Goal: Information Seeking & Learning: Check status

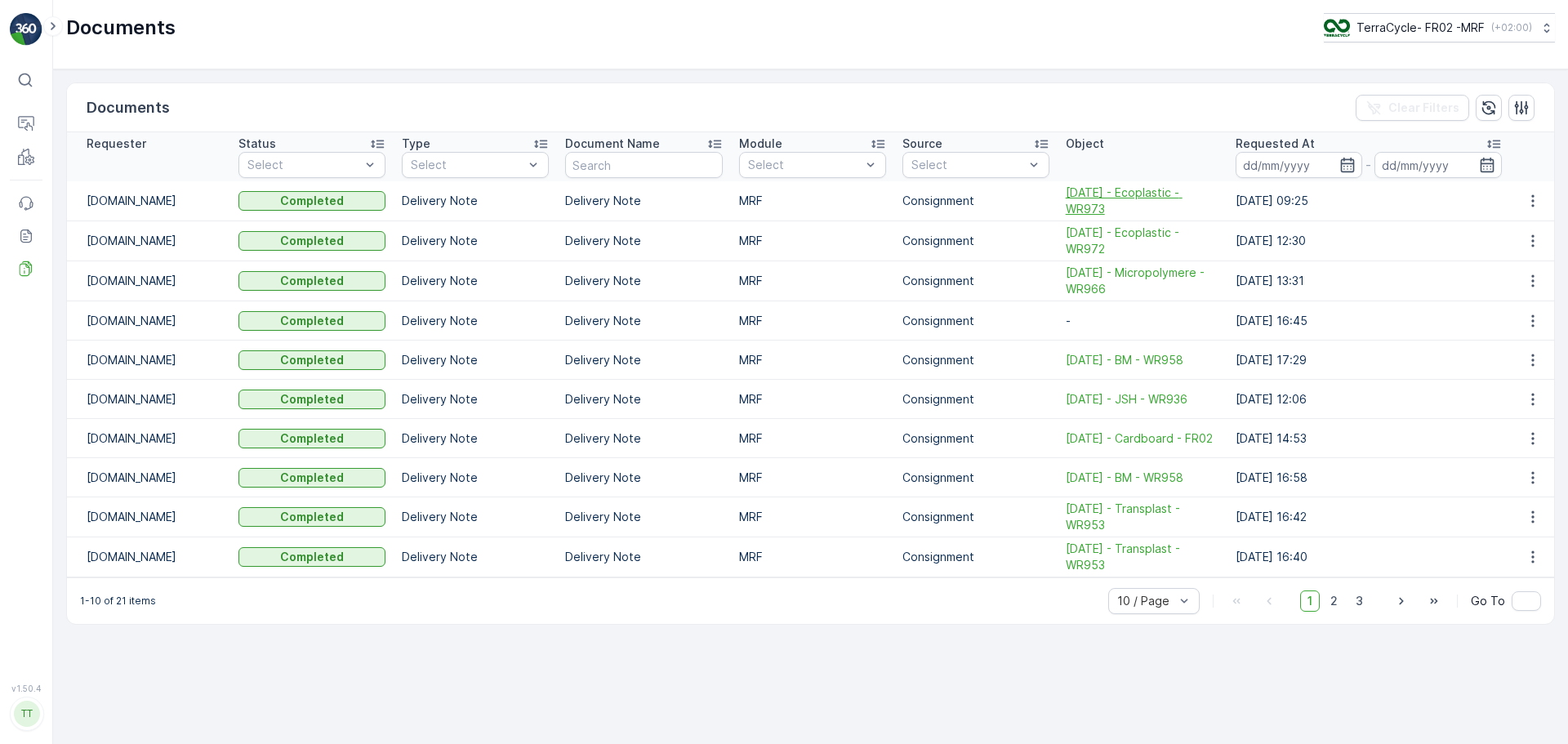
click at [1086, 191] on span "[DATE] - Ecoplastic - WR973" at bounding box center [1142, 200] width 154 height 33
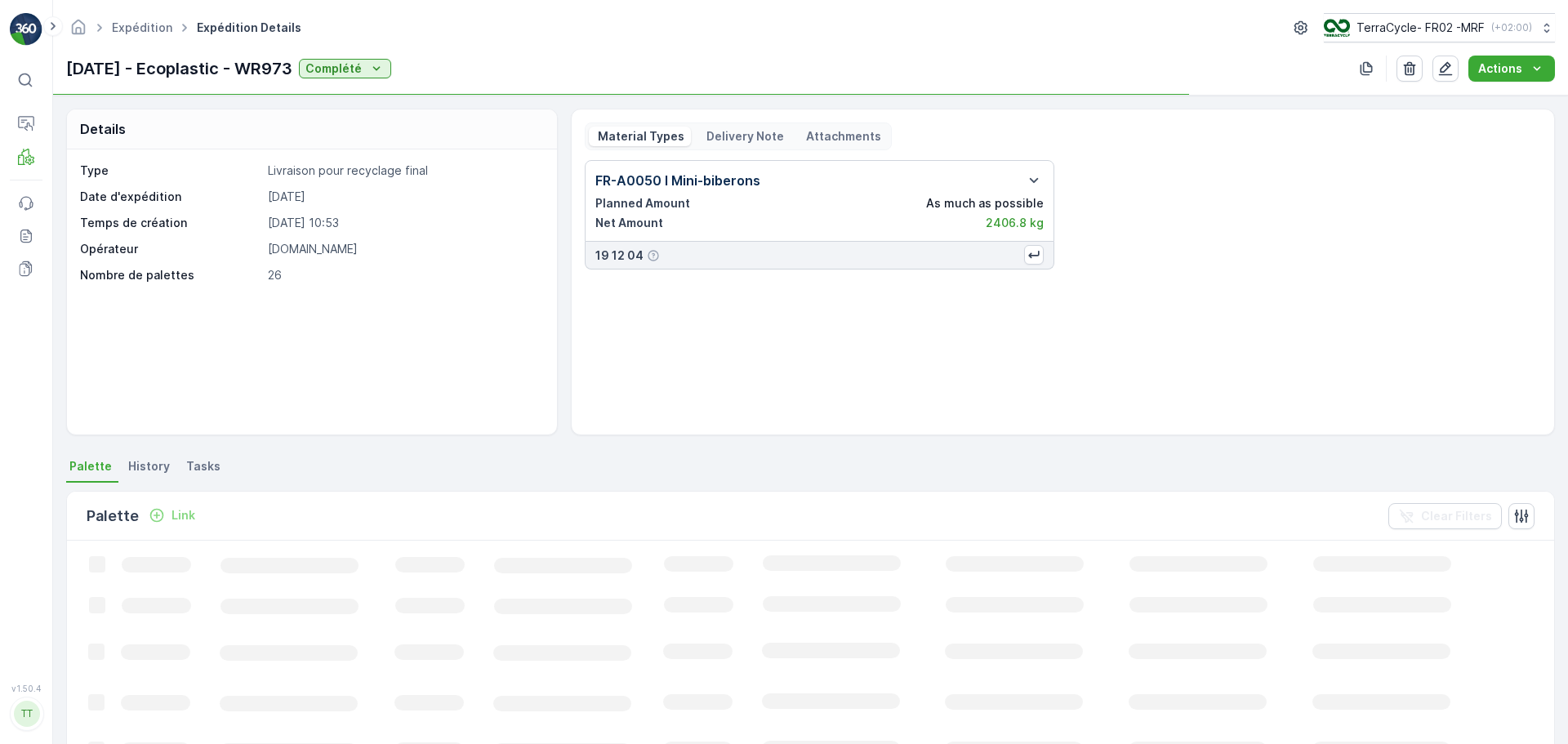
click at [717, 122] on div "Material Types Delivery Note Attachments FR-A0050 I Mini-biberons Planned Amoun…" at bounding box center [1062, 271] width 984 height 326
click at [729, 130] on p "Delivery Note" at bounding box center [744, 136] width 80 height 16
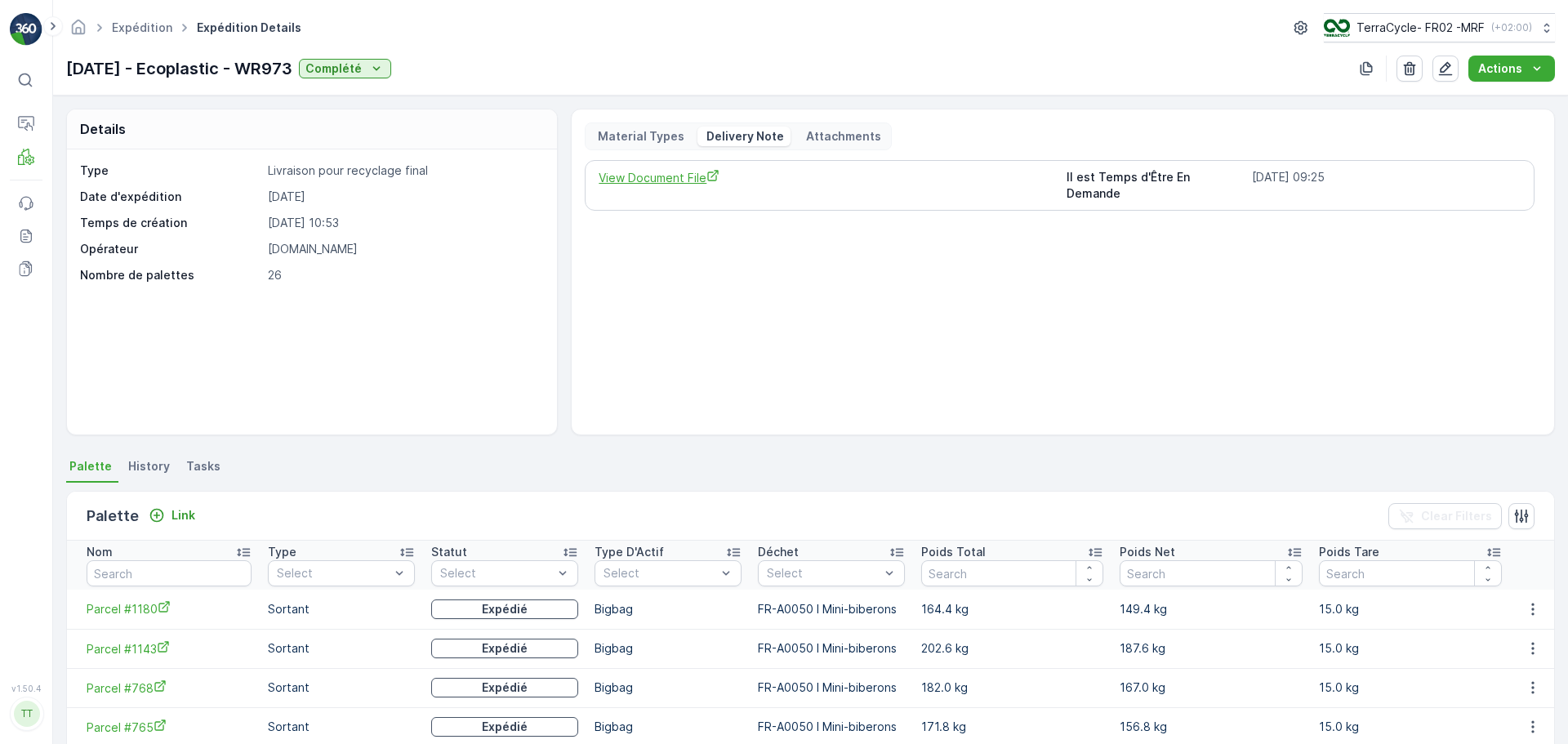
click at [645, 178] on span "View Document File" at bounding box center [825, 177] width 454 height 17
click at [82, 199] on p "Palette" at bounding box center [79, 201] width 41 height 16
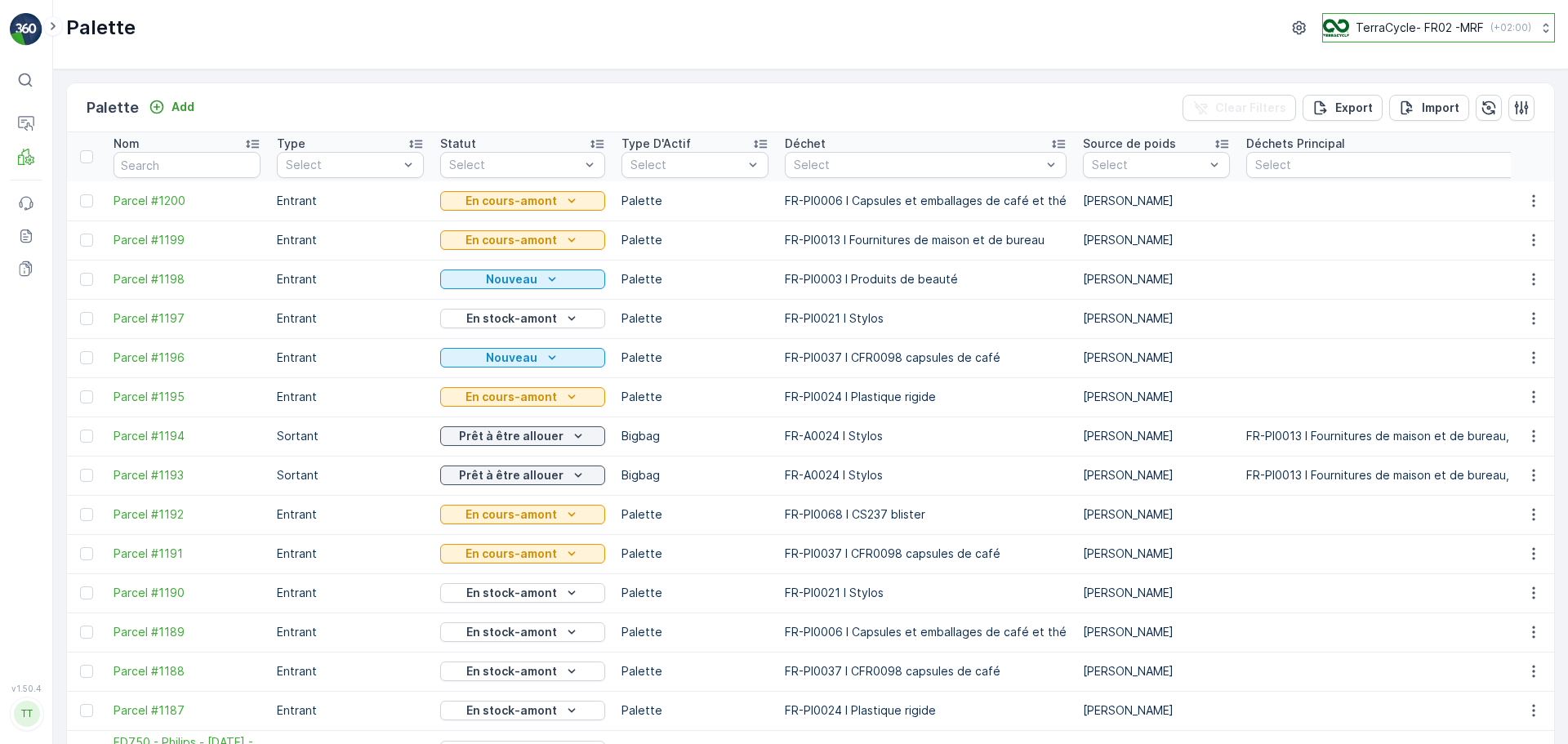
click at [1415, 28] on p "TerraCycle- FR02 -MRF" at bounding box center [1419, 28] width 128 height 16
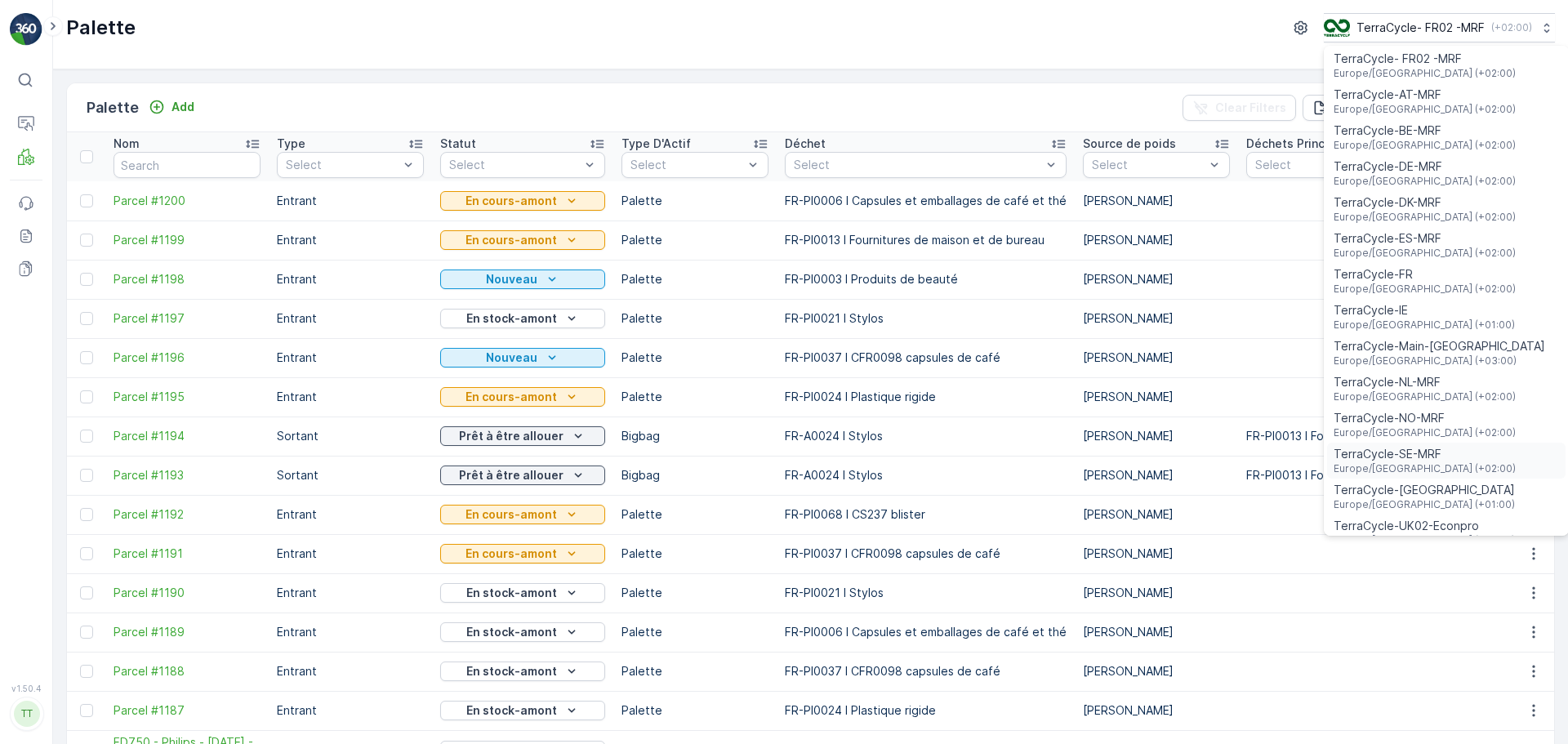
scroll to position [60, 0]
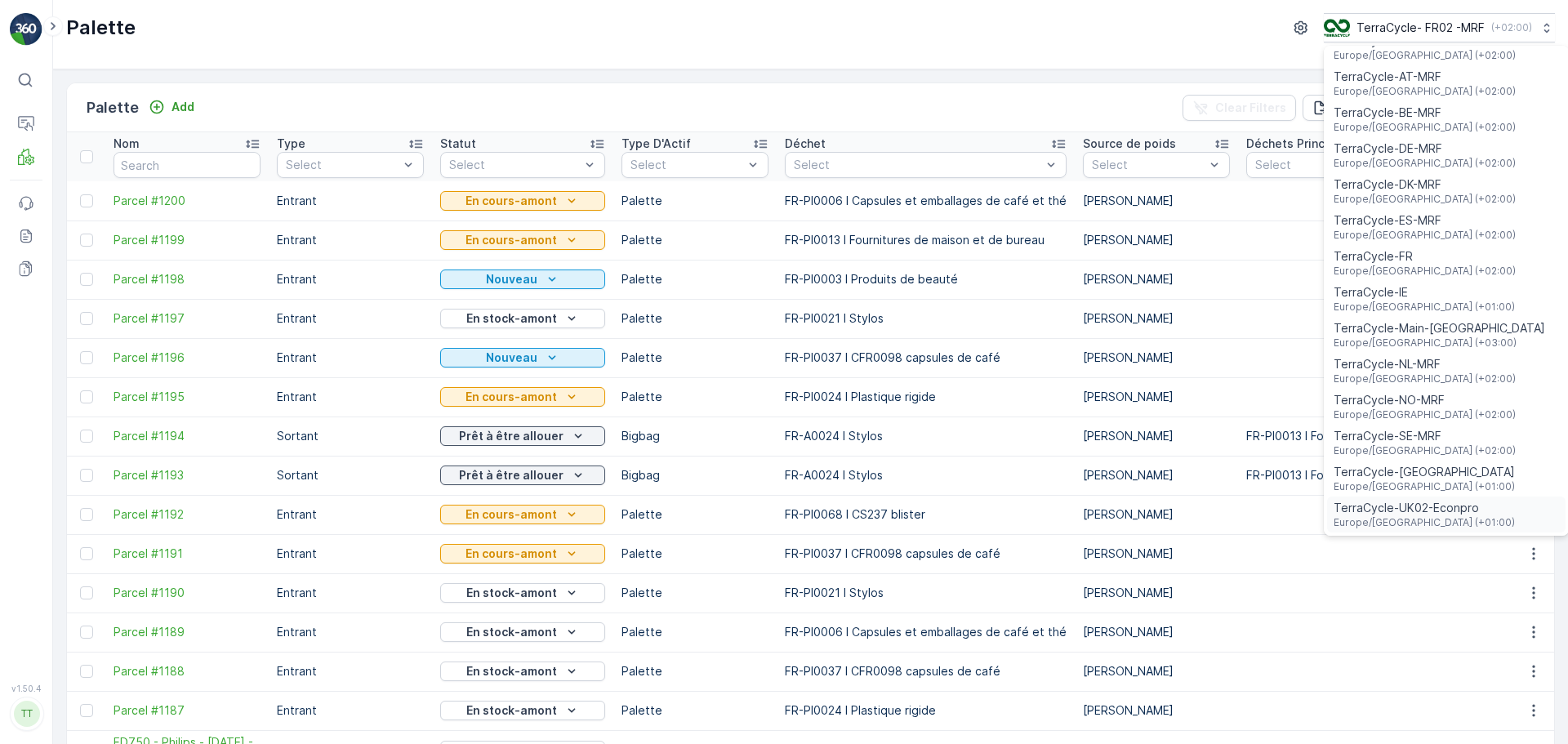
click at [1429, 515] on span "TerraCycle-UK02-Econpro" at bounding box center [1423, 508] width 181 height 16
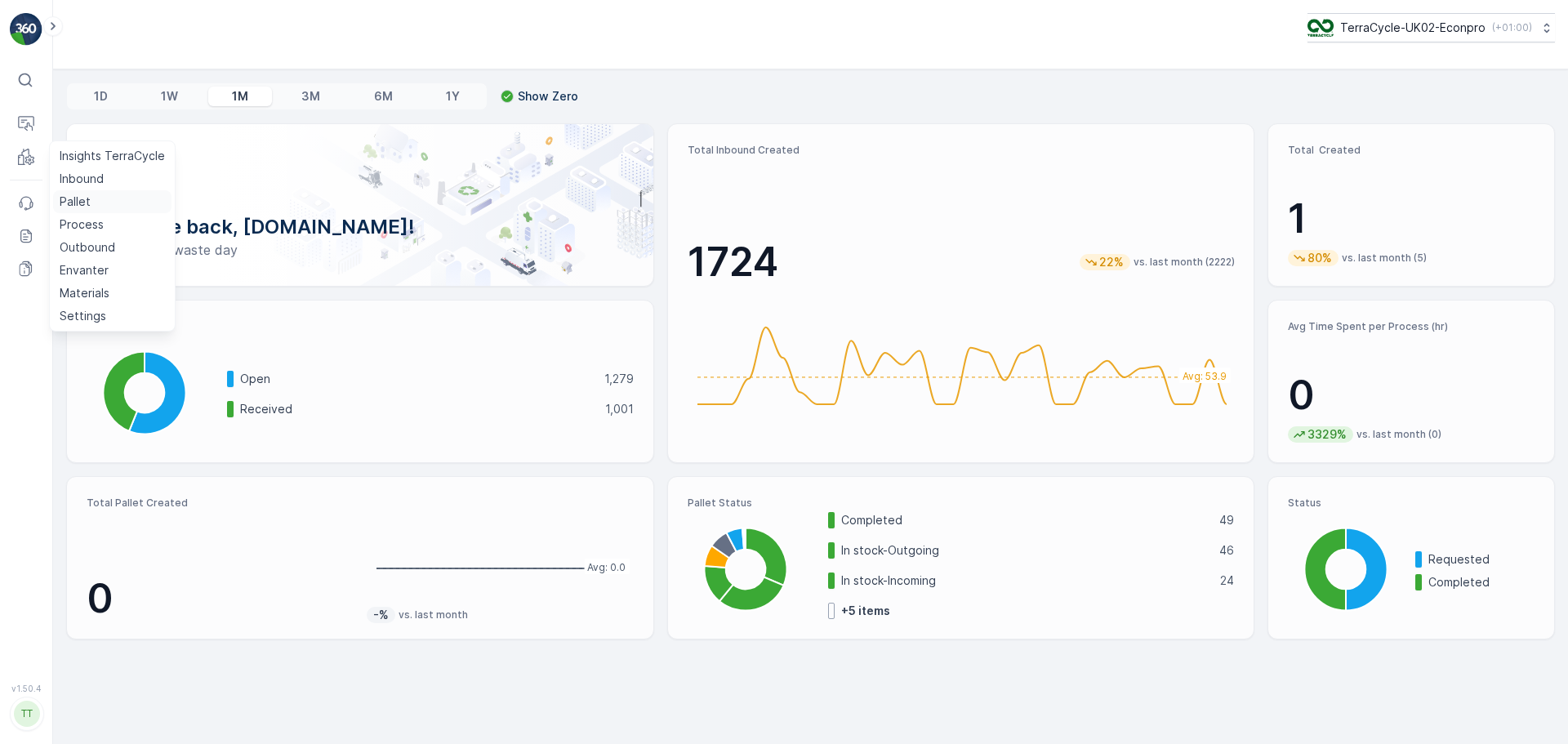
click at [80, 201] on p "Pallet" at bounding box center [74, 201] width 31 height 16
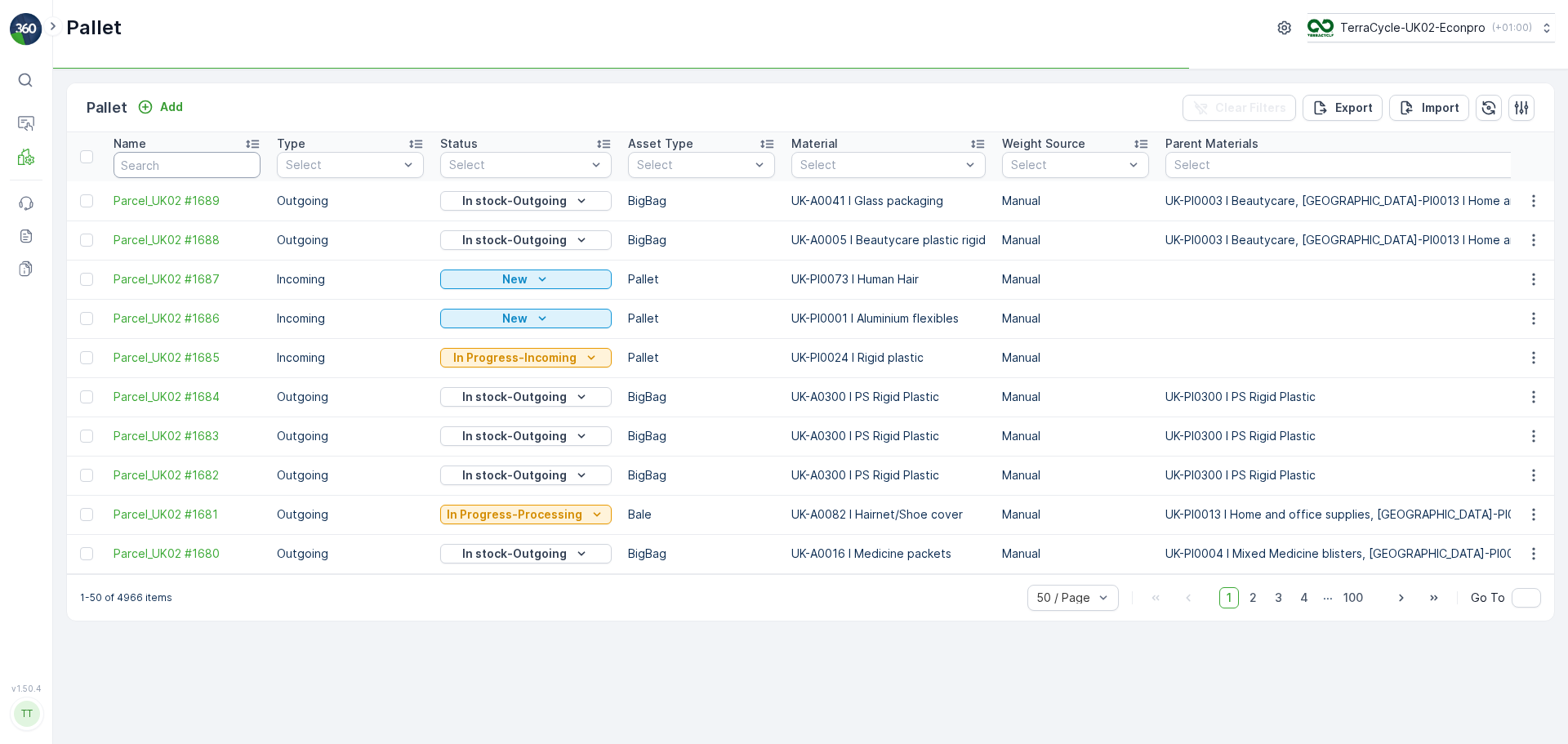
click at [218, 162] on input "text" at bounding box center [186, 165] width 147 height 26
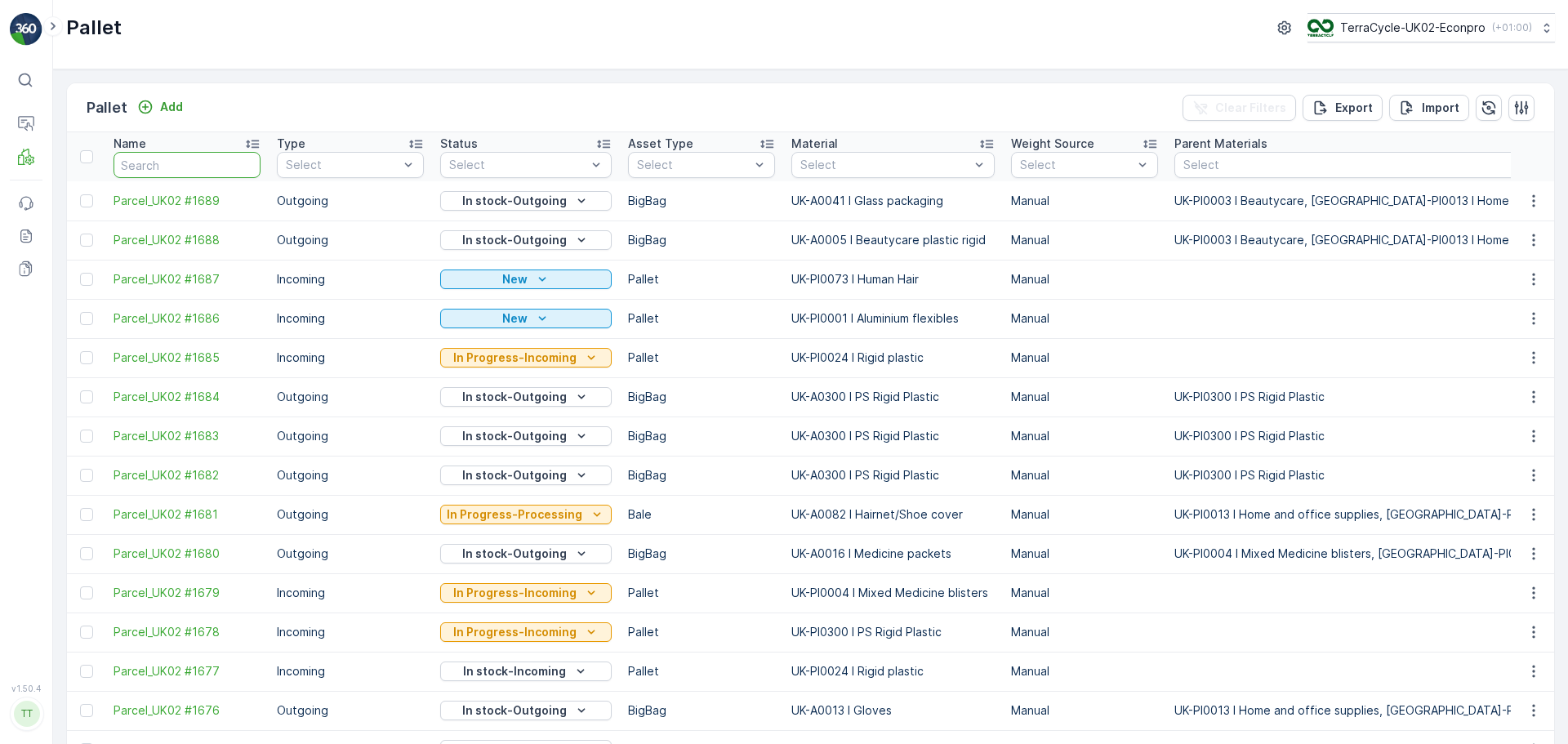
click at [163, 169] on input "text" at bounding box center [186, 165] width 147 height 26
type input "FD74"
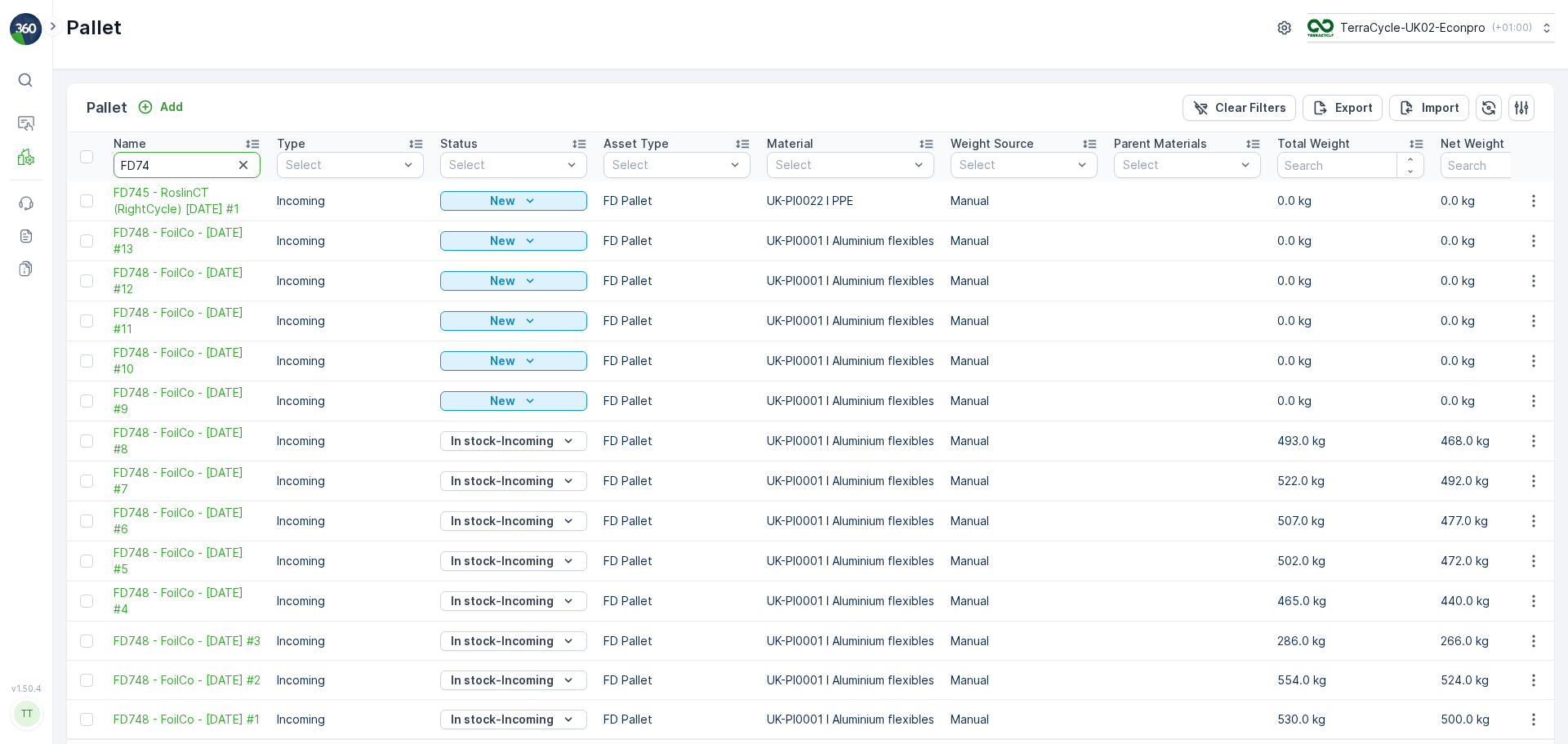
click at [184, 171] on input "FD74" at bounding box center [186, 165] width 147 height 26
type input "FD745"
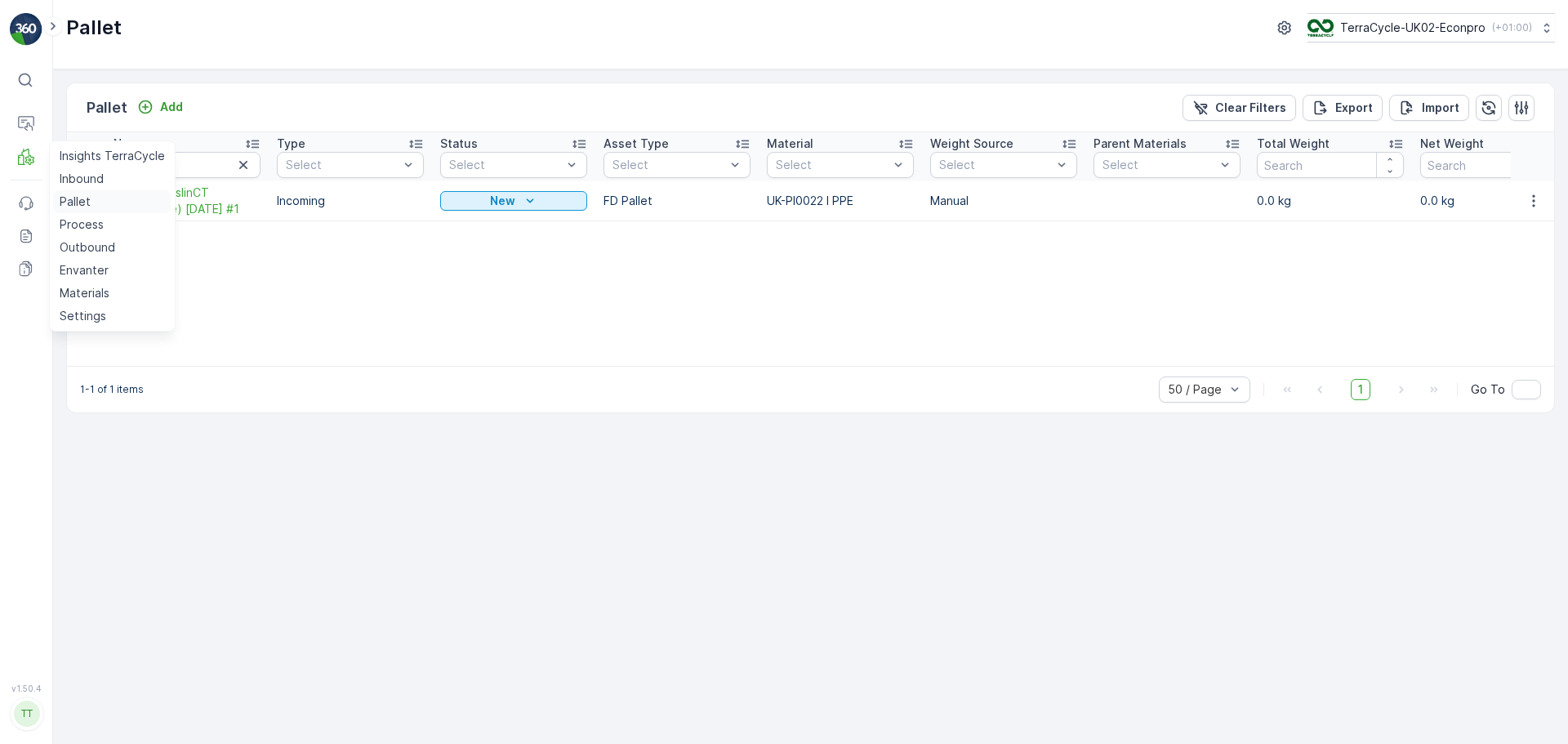
click at [87, 205] on p "Pallet" at bounding box center [74, 201] width 31 height 16
click at [1368, 21] on div "Pallet TerraCycle-UK02-Econpro ( +01:00 )" at bounding box center [810, 35] width 1514 height 69
click at [1370, 22] on p "TerraCycle-UK02-Econpro" at bounding box center [1411, 28] width 146 height 16
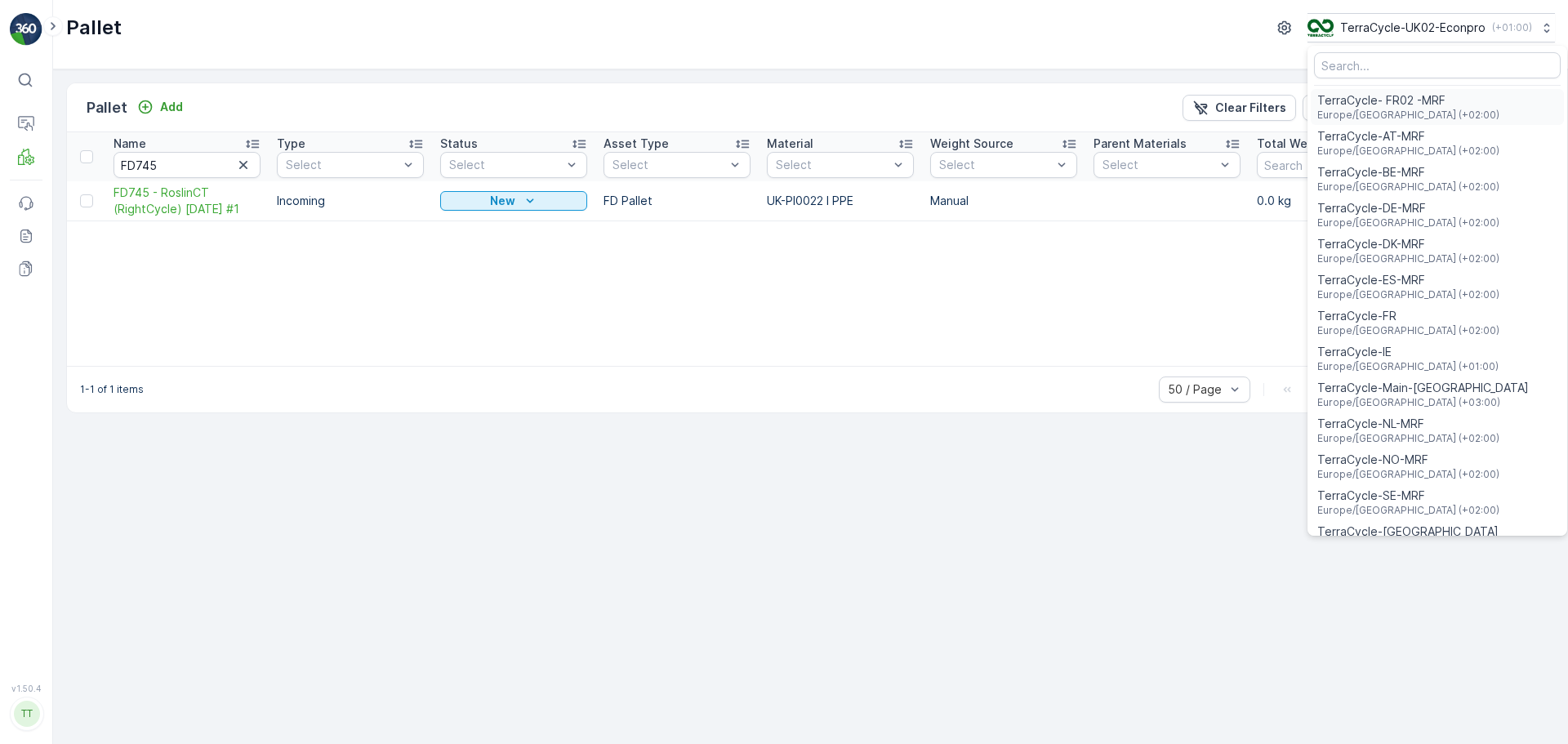
click at [1422, 104] on span "TerraCycle- FR02 -MRF" at bounding box center [1408, 100] width 182 height 16
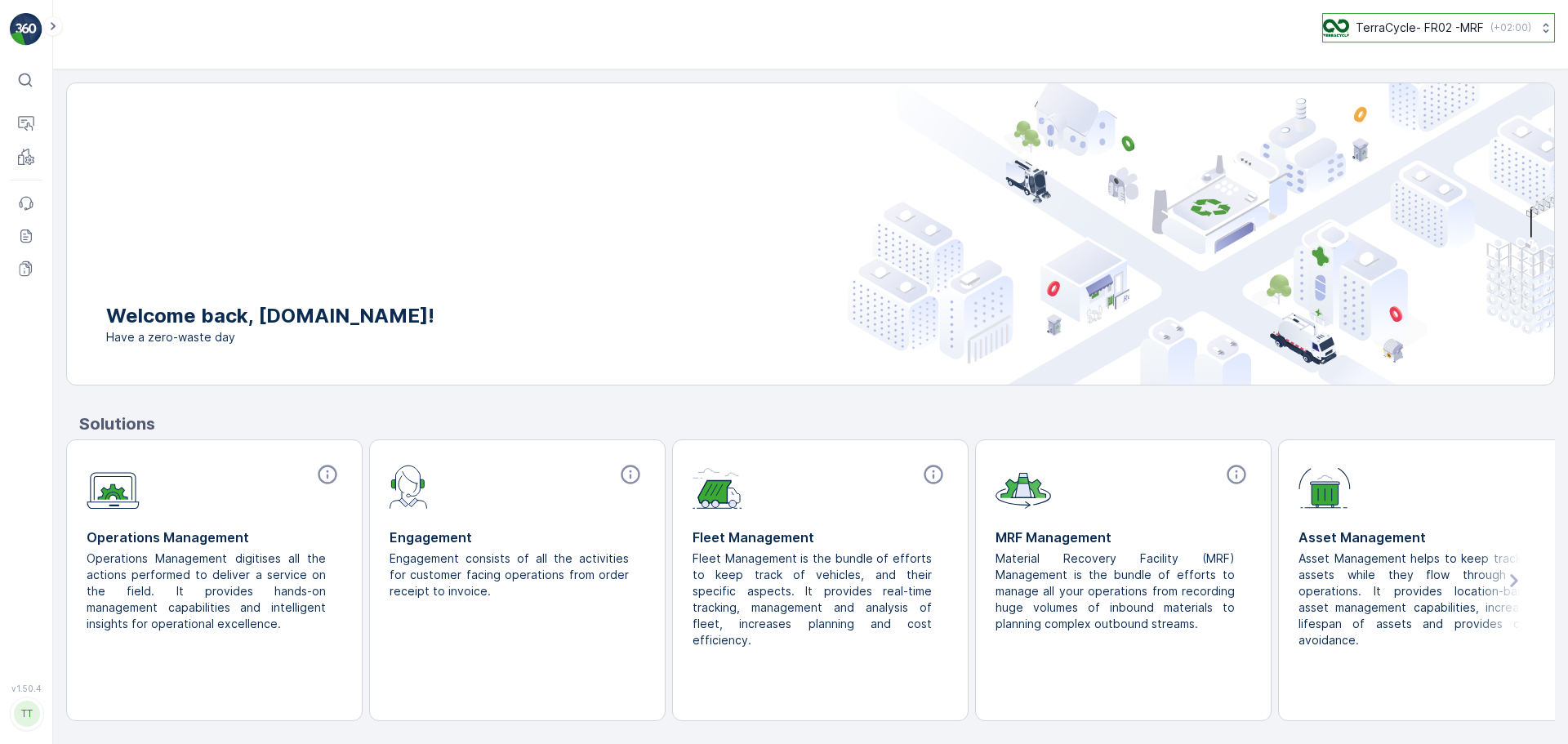
click at [1490, 23] on p "( +02:00 )" at bounding box center [1509, 27] width 41 height 13
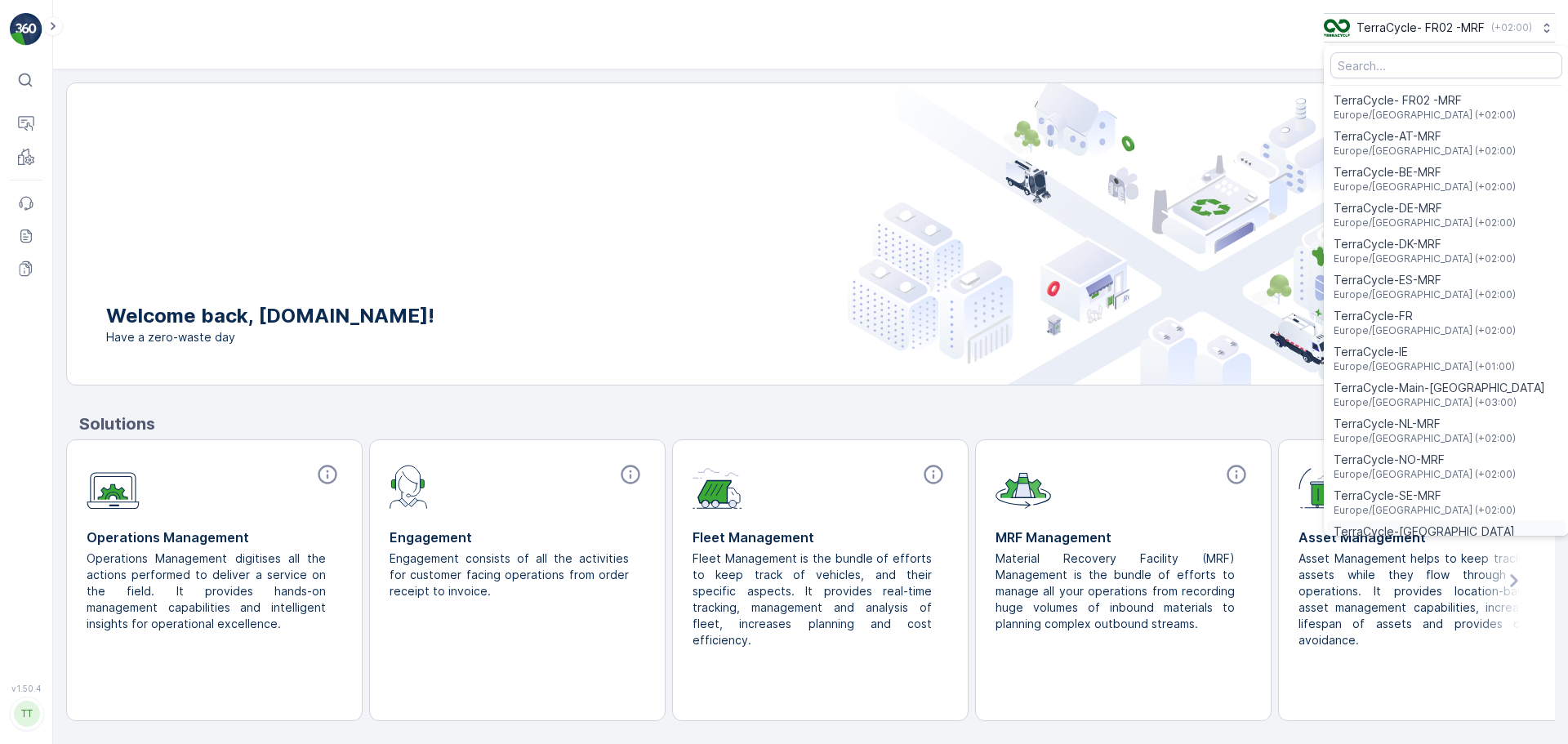
scroll to position [21, 0]
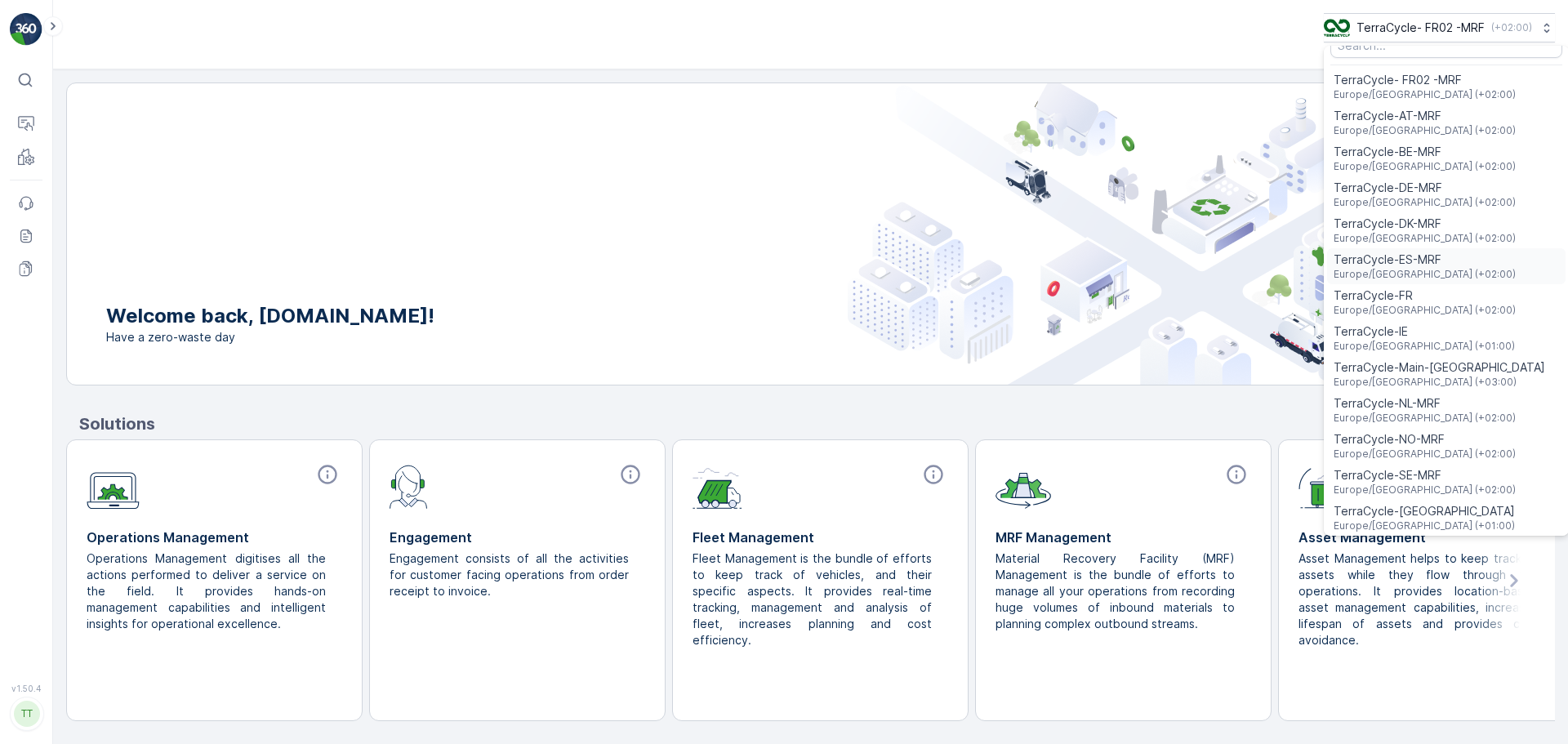
click at [1406, 257] on span "TerraCycle-ES-MRF" at bounding box center [1424, 260] width 182 height 16
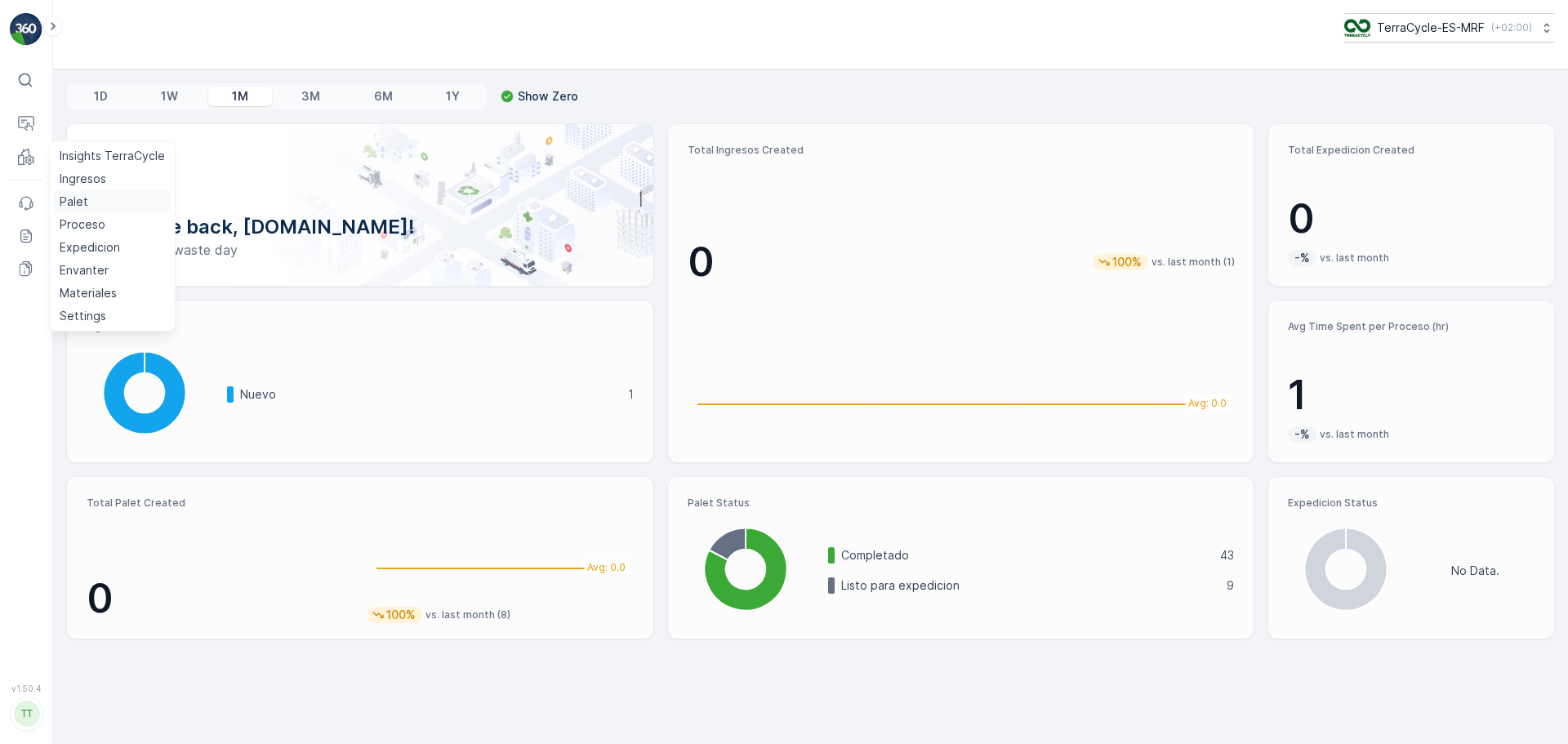
click at [76, 205] on p "Palet" at bounding box center [73, 201] width 29 height 16
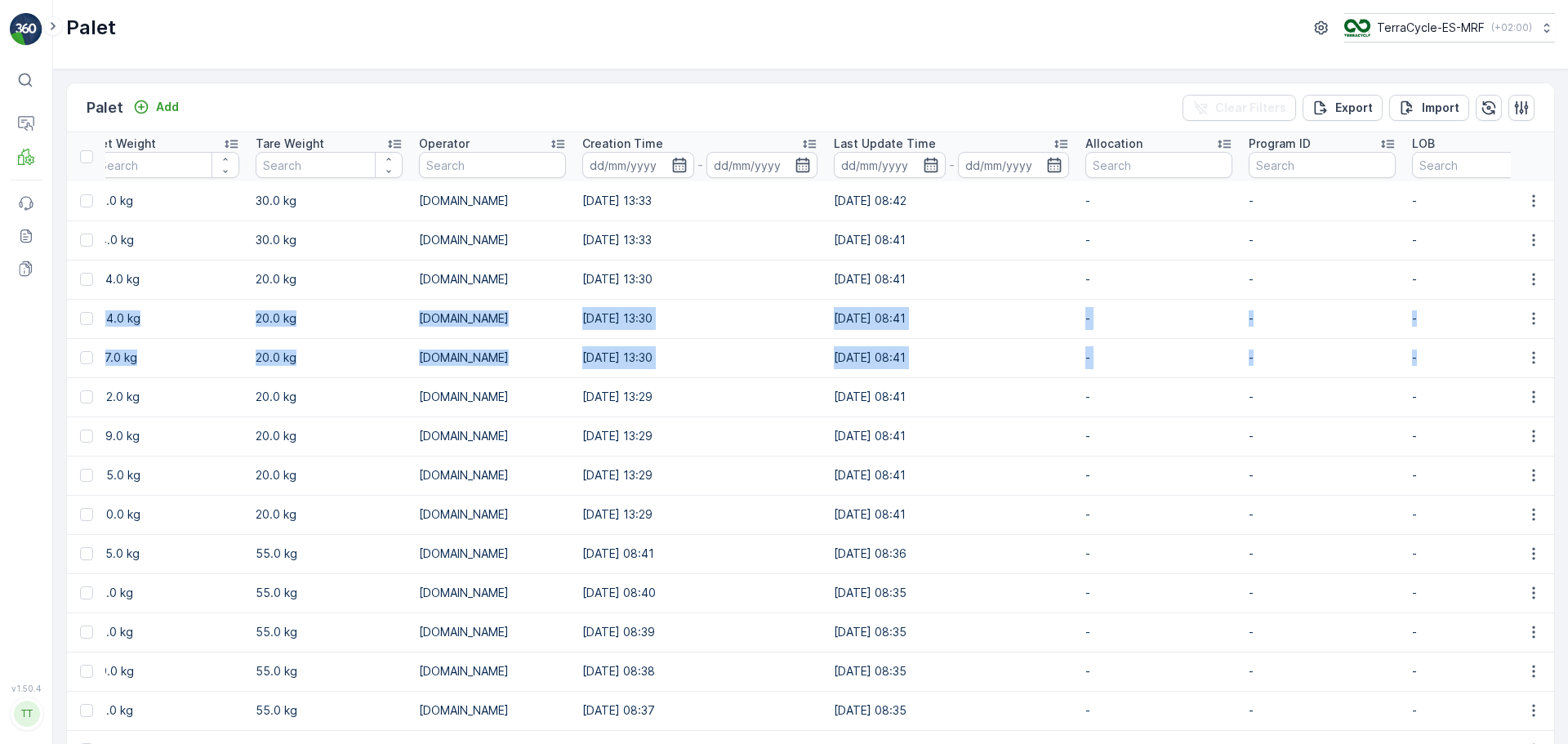
scroll to position [0, 1770]
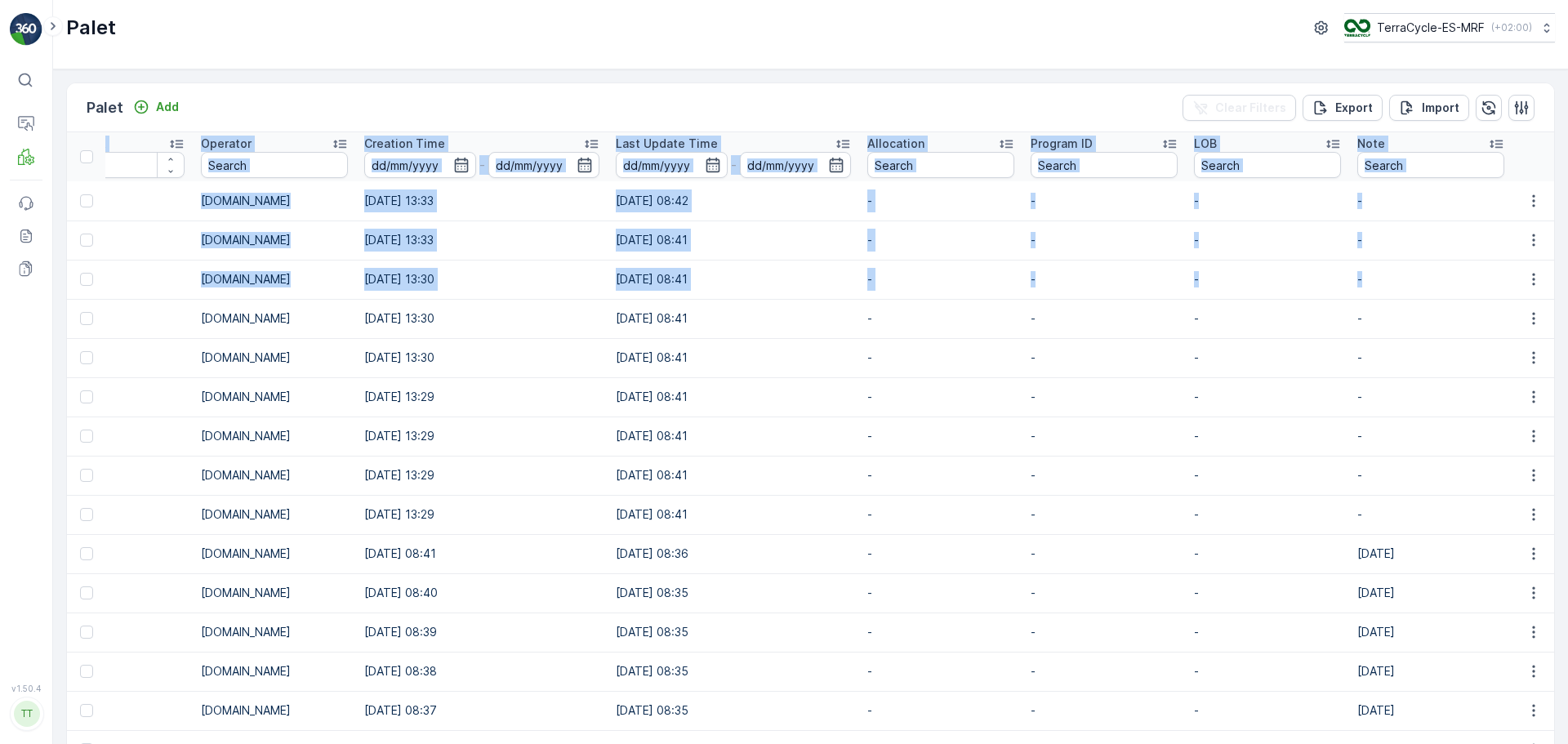
drag, startPoint x: 824, startPoint y: 324, endPoint x: 1567, endPoint y: 358, distance: 743.8
click at [1567, 358] on div "Palet Add Clear Filters Export Import Name Type Select Status Select Asset Type…" at bounding box center [810, 407] width 1514 height 675
click at [1360, 398] on p "-" at bounding box center [1430, 397] width 147 height 16
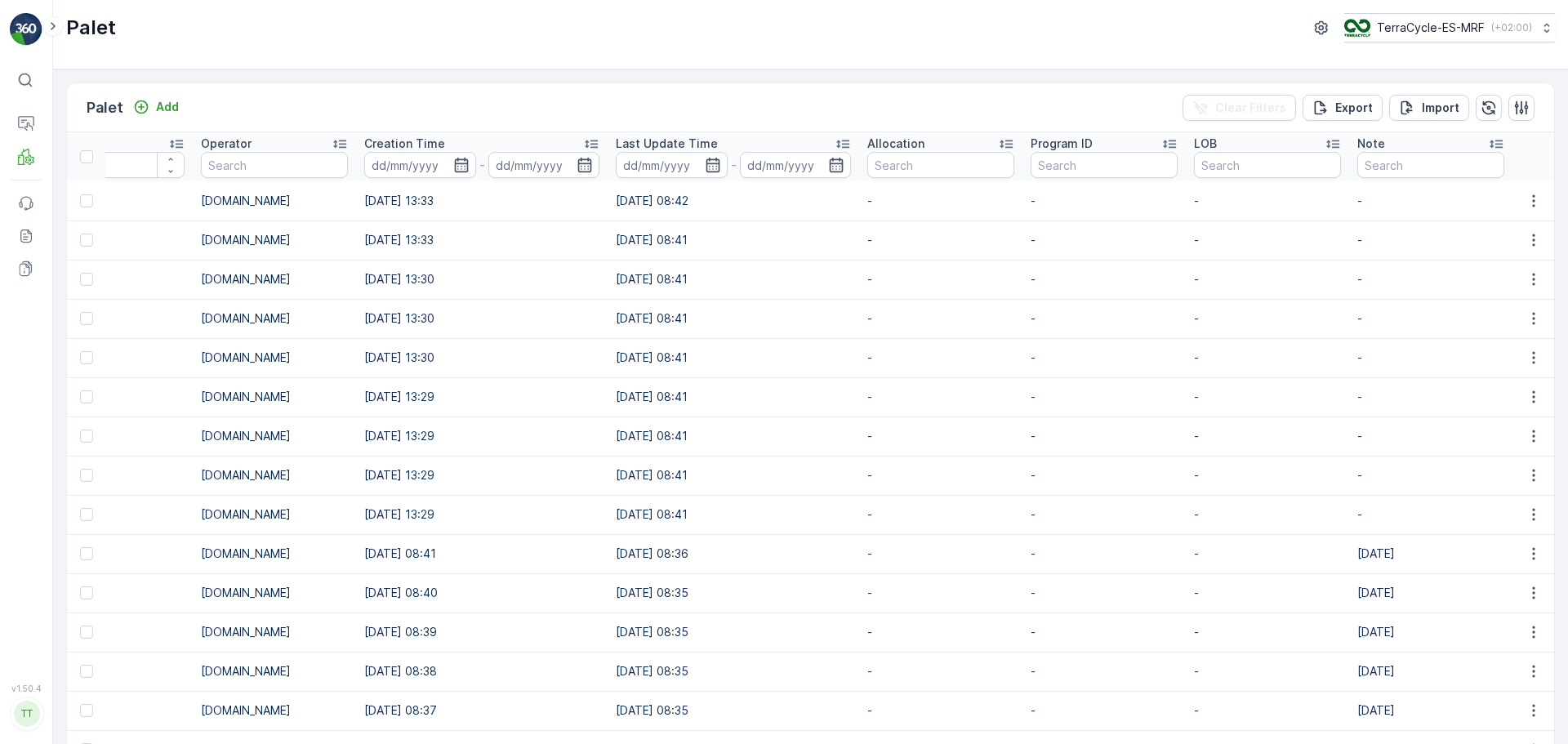
drag, startPoint x: 1357, startPoint y: 31, endPoint x: 1357, endPoint y: 45, distance: 14.0
click at [1357, 32] on img at bounding box center [1357, 28] width 26 height 18
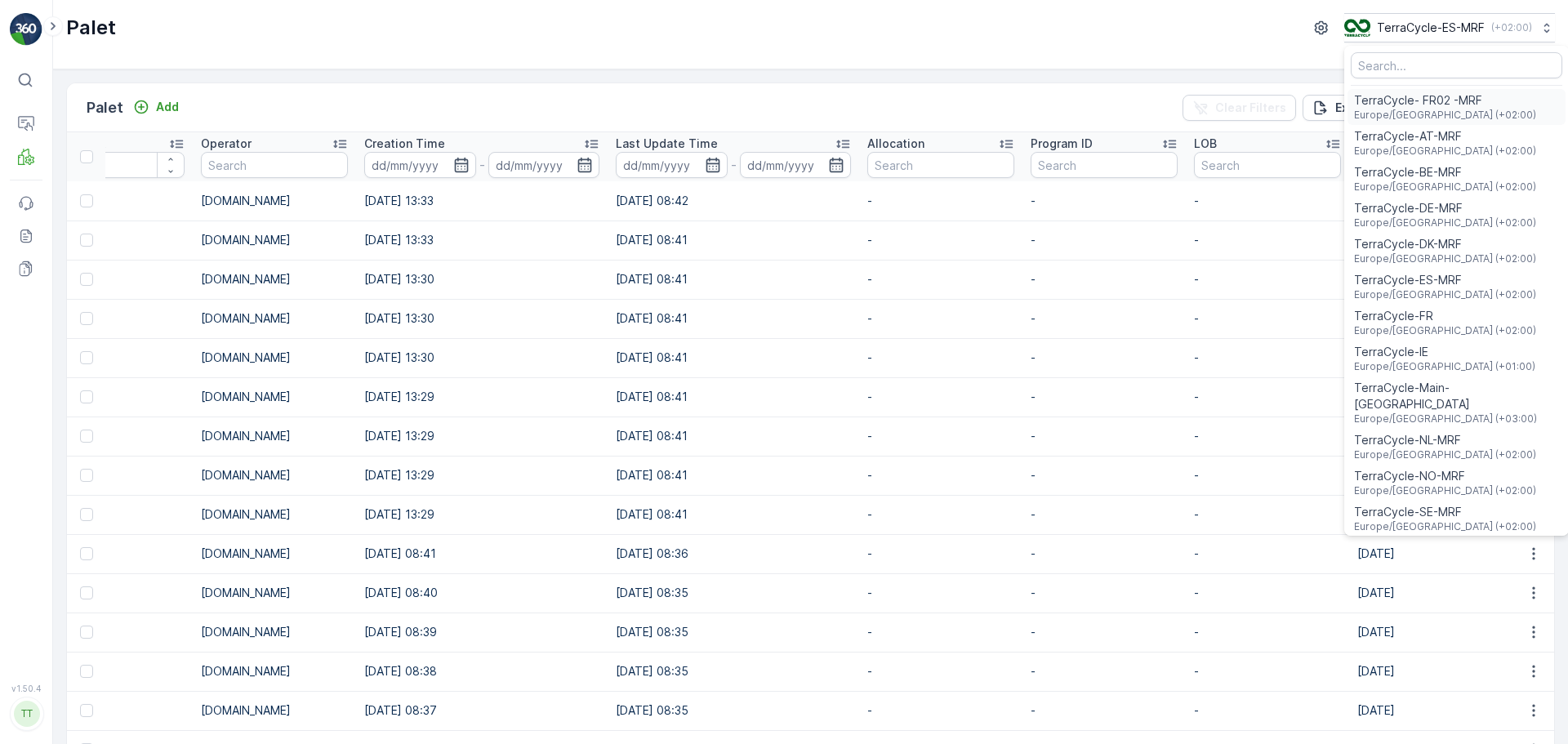
click at [1468, 111] on div "TerraCycle- FR02 -MRF Europe/Paris (+02:00)" at bounding box center [1456, 107] width 218 height 36
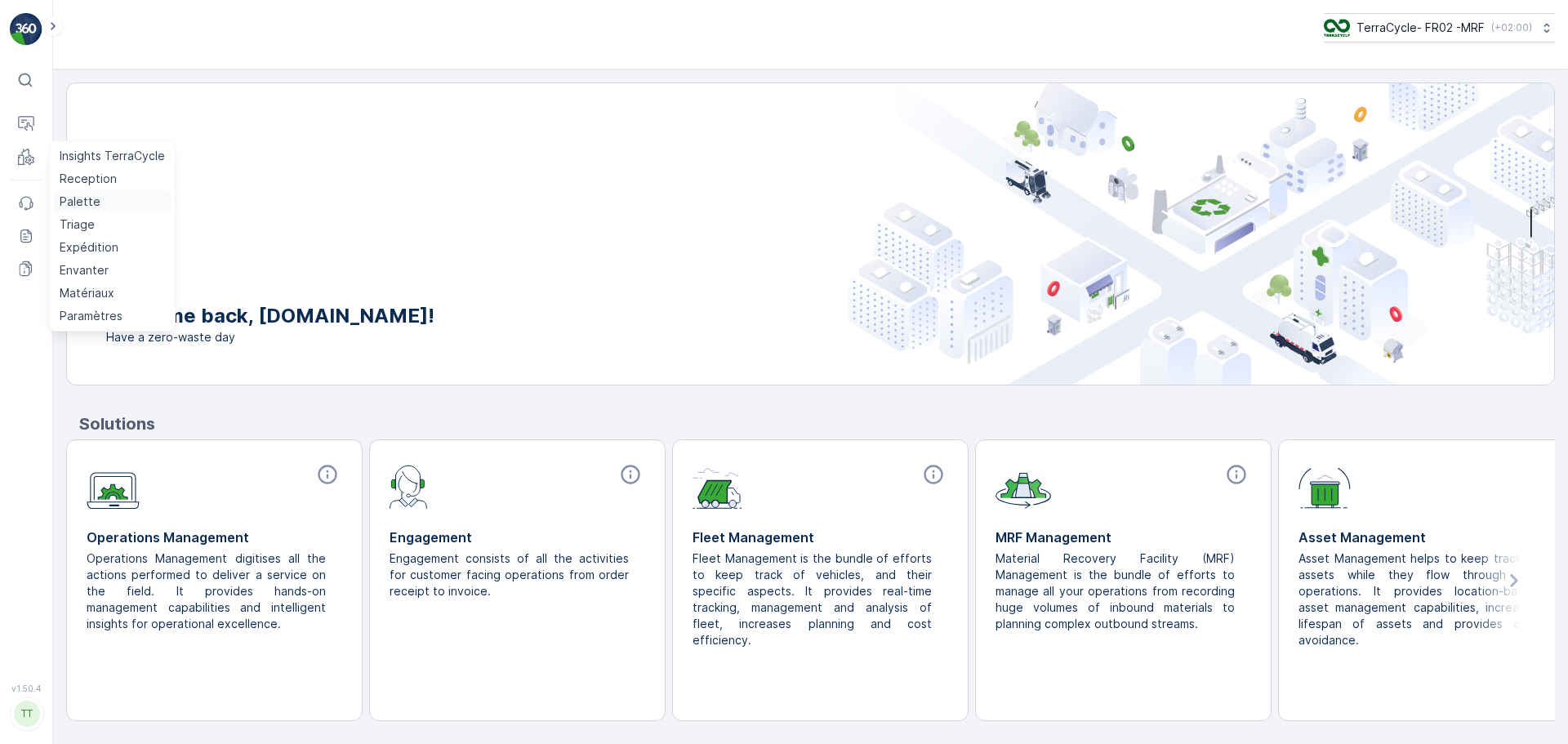
click at [78, 198] on p "Palette" at bounding box center [79, 201] width 41 height 16
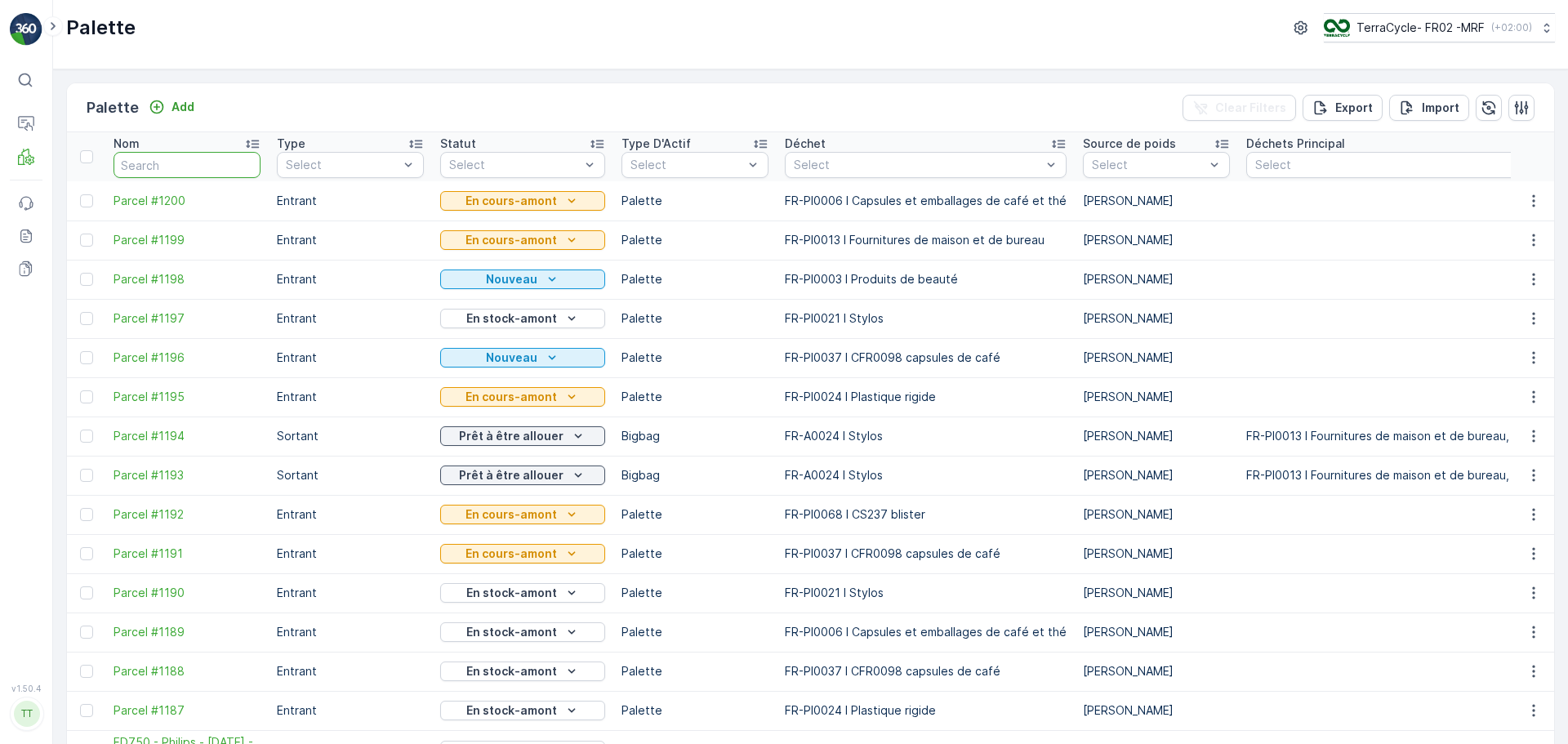
click at [161, 175] on input "text" at bounding box center [186, 165] width 147 height 26
type input "FD750"
